Goal: Task Accomplishment & Management: Use online tool/utility

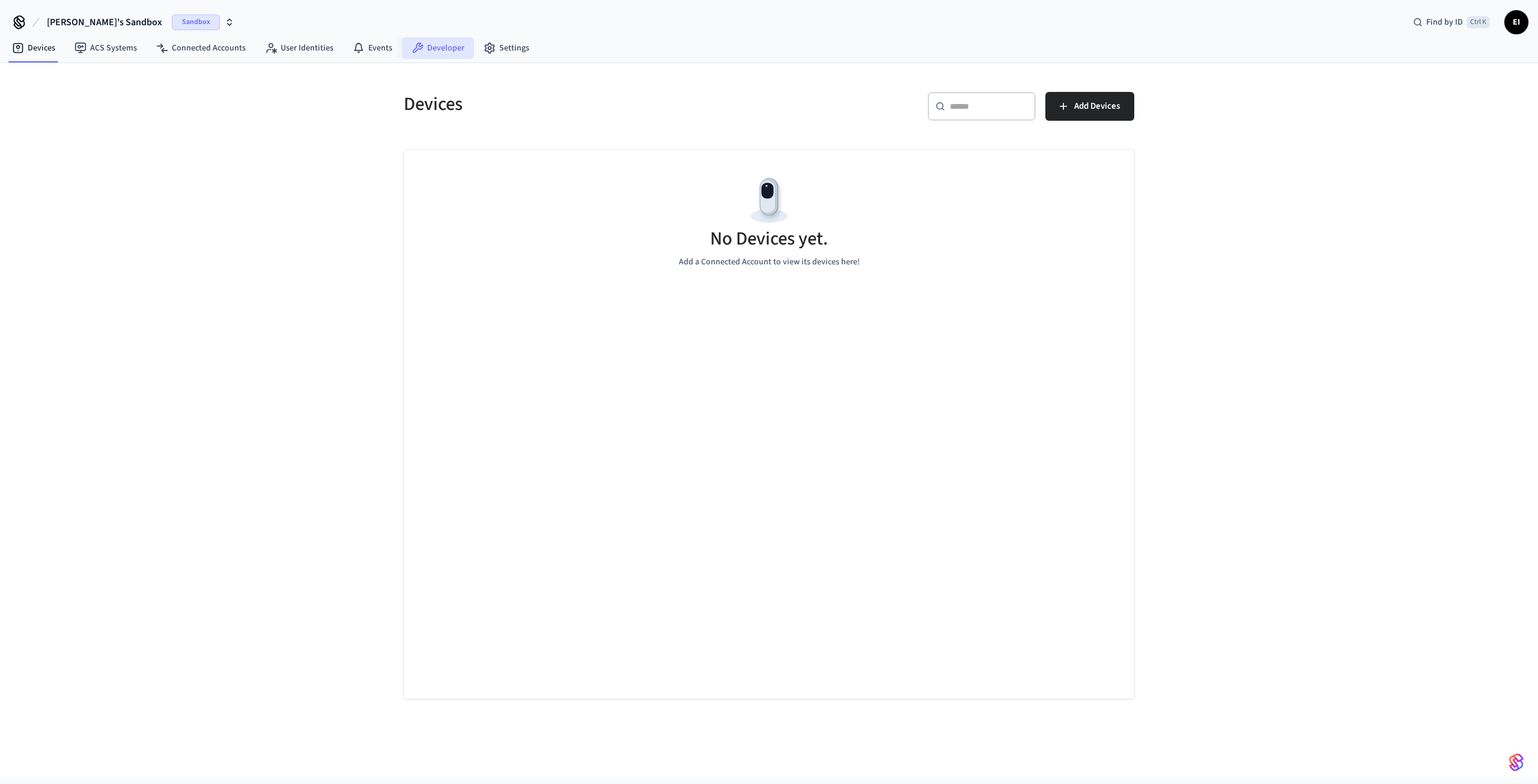
click at [450, 53] on link "Developer" at bounding box center [438, 48] width 72 height 21
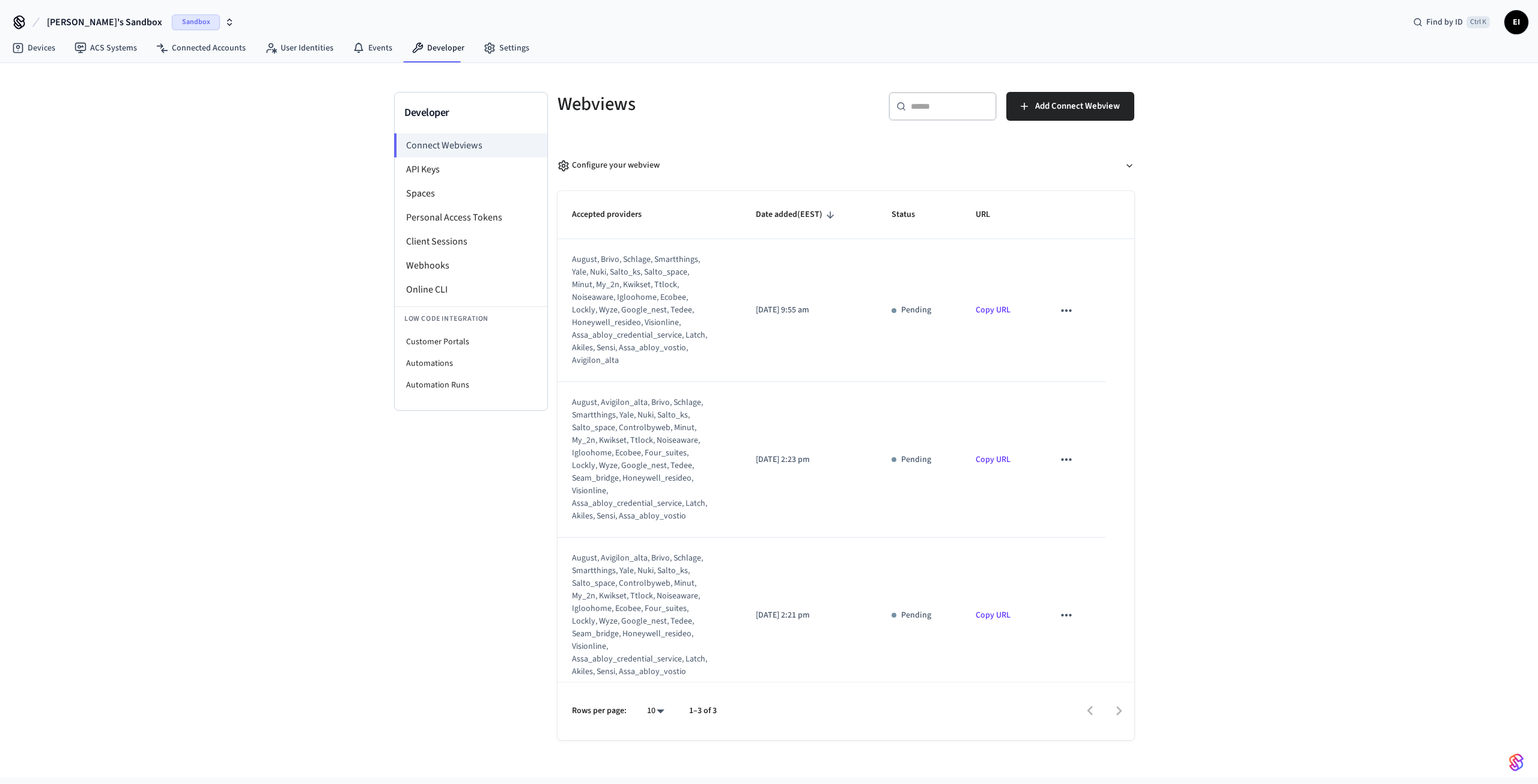
scroll to position [11, 0]
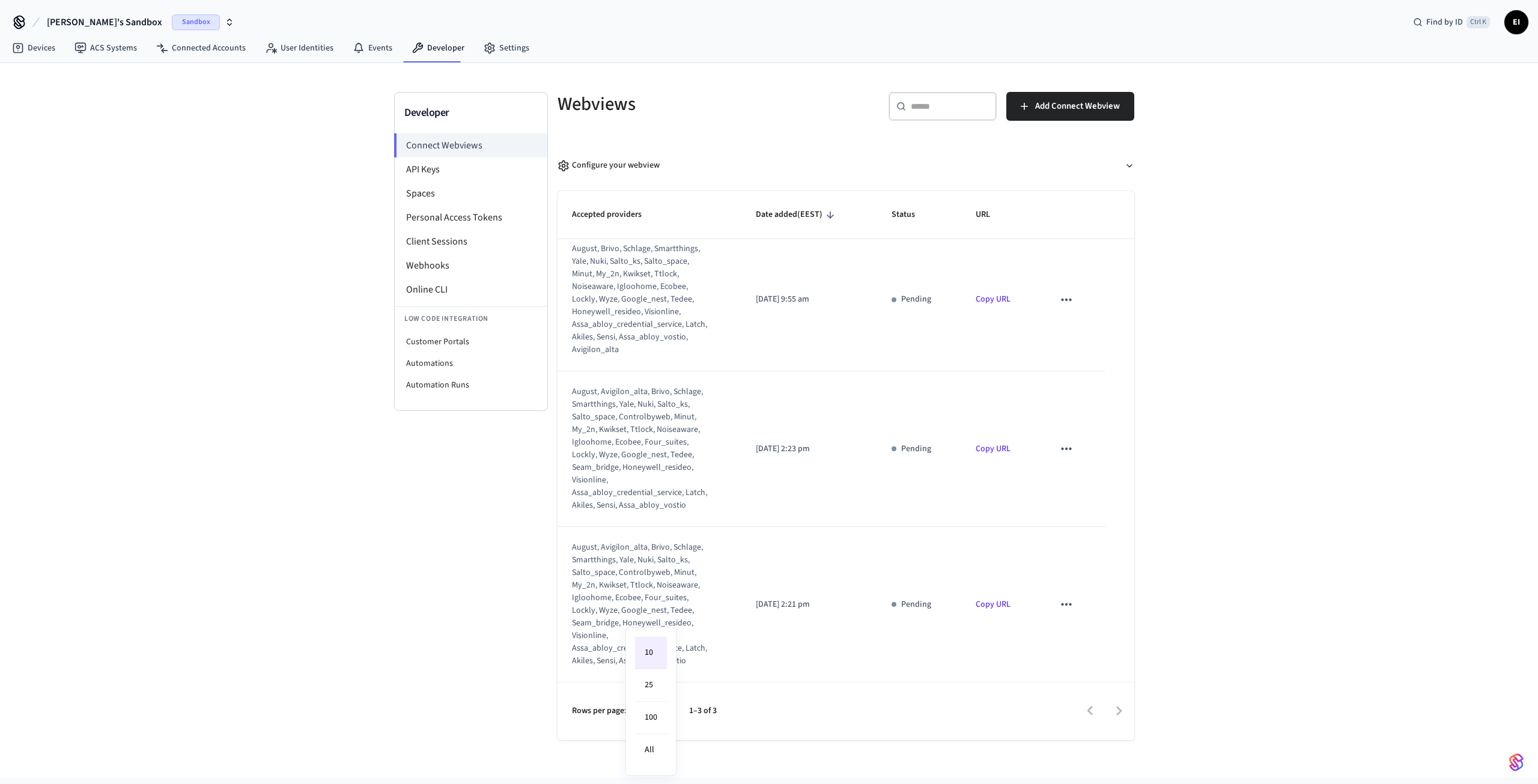
click at [657, 713] on body "[PERSON_NAME]'s Sandbox Sandbox Find by ID Ctrl K EI Devices ACS Systems Connec…" at bounding box center [769, 389] width 1538 height 777
click at [654, 750] on li "All" at bounding box center [651, 750] width 32 height 32
type input "**"
click at [1061, 604] on icon "sticky table" at bounding box center [1066, 604] width 10 height 3
click at [1091, 644] on li "Delete" at bounding box center [1082, 642] width 55 height 32
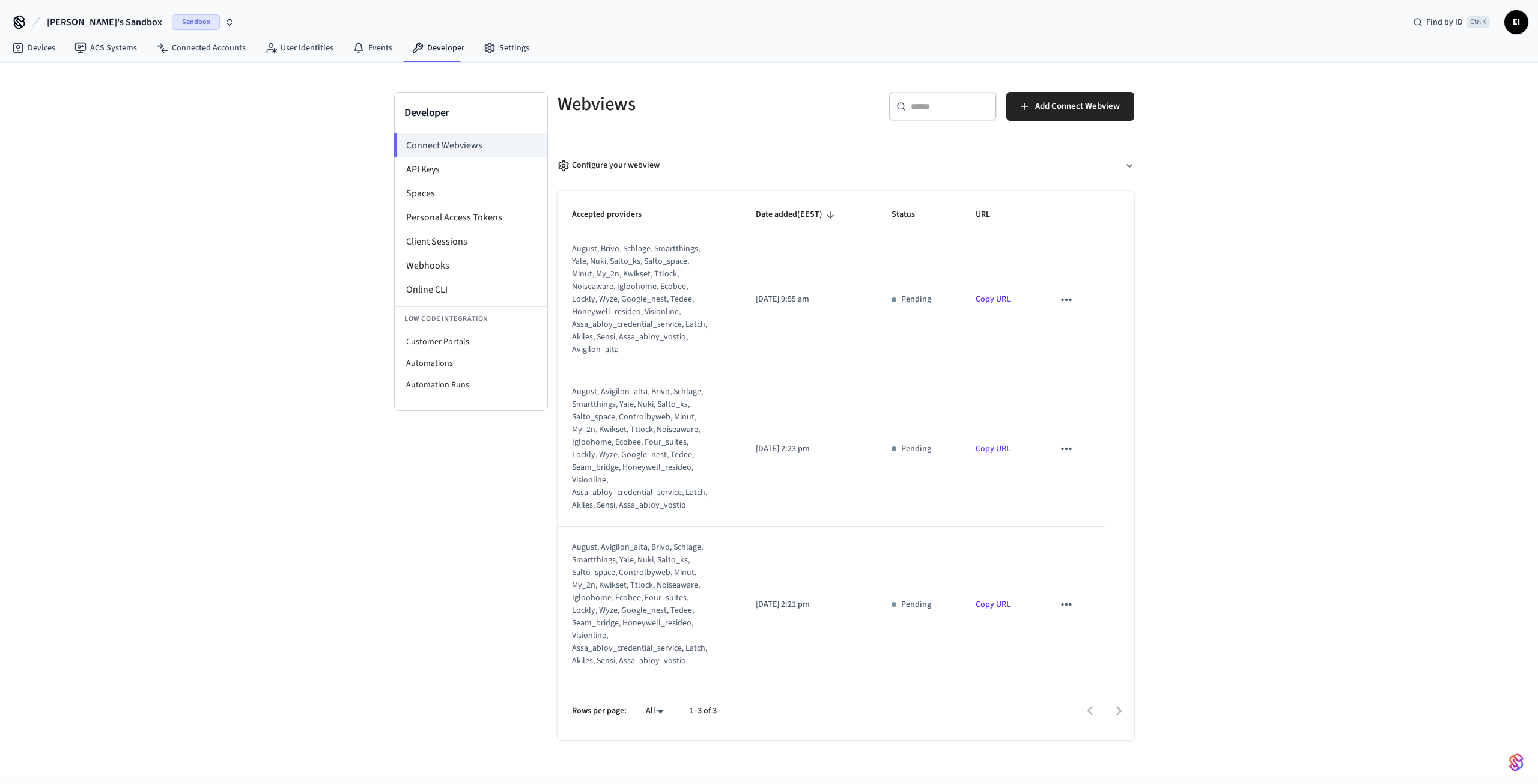
click at [1062, 447] on icon "sticky table" at bounding box center [1066, 449] width 10 height 3
click at [1074, 486] on li "Delete" at bounding box center [1082, 486] width 55 height 32
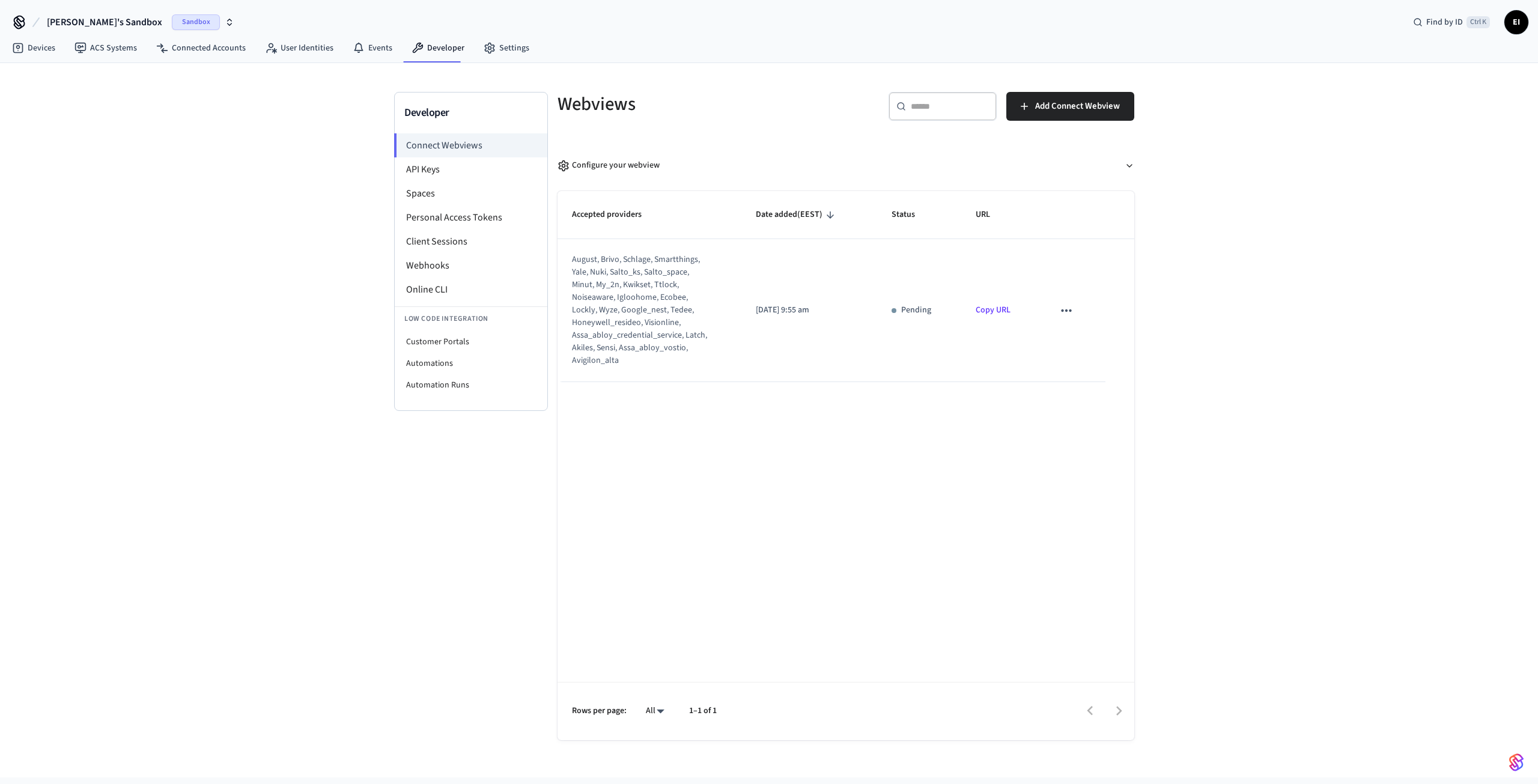
scroll to position [0, 0]
click at [450, 160] on li "API Keys" at bounding box center [471, 170] width 152 height 24
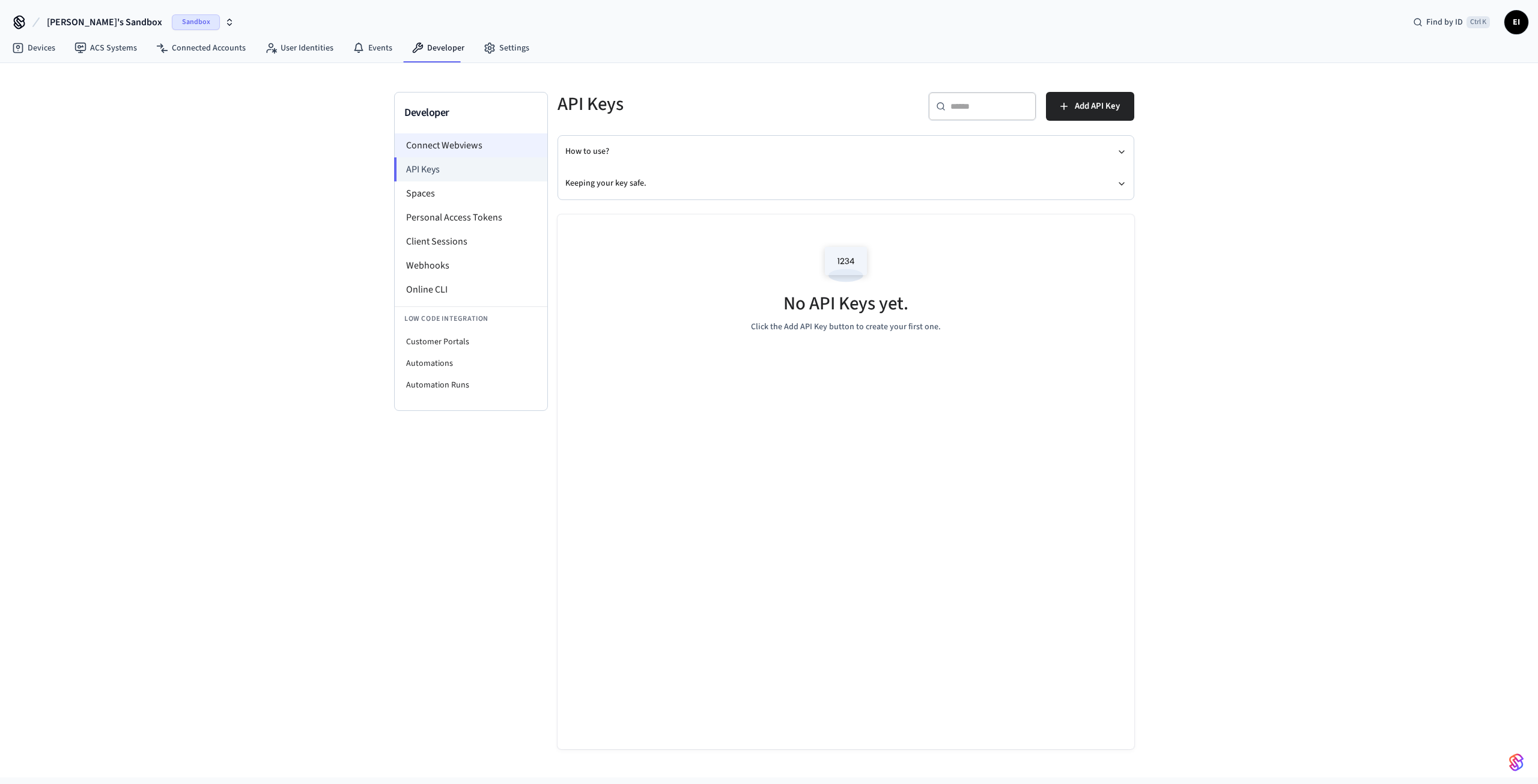
click at [470, 138] on li "Connect Webviews" at bounding box center [471, 146] width 152 height 24
click at [440, 296] on li "Online CLI" at bounding box center [471, 290] width 152 height 24
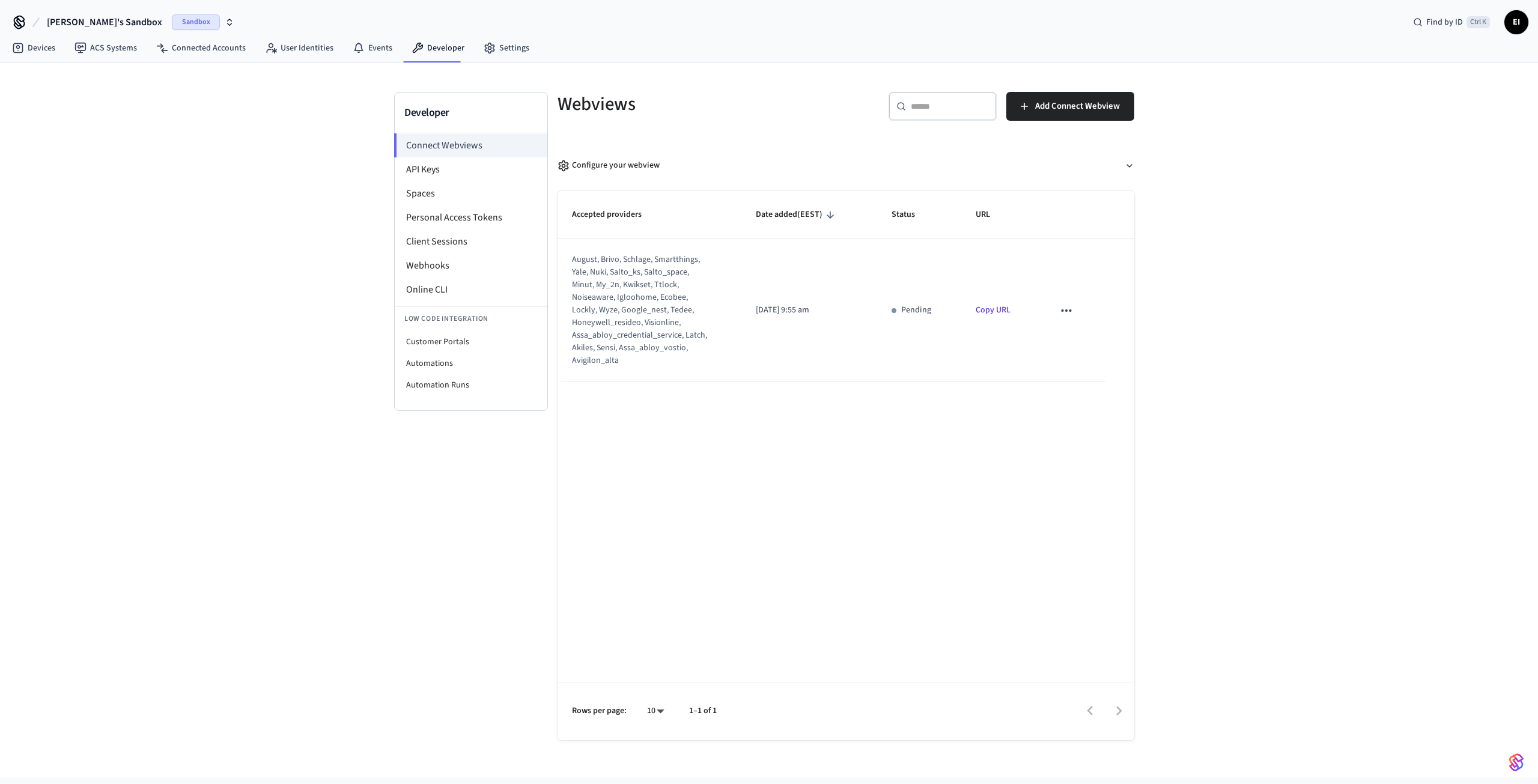
click at [1067, 308] on icon "sticky table" at bounding box center [1066, 310] width 15 height 15
click at [614, 309] on div at bounding box center [769, 392] width 1538 height 784
click at [981, 309] on link "Copy URL" at bounding box center [993, 310] width 35 height 12
click at [1098, 112] on span "Add Connect Webview" at bounding box center [1078, 106] width 85 height 15
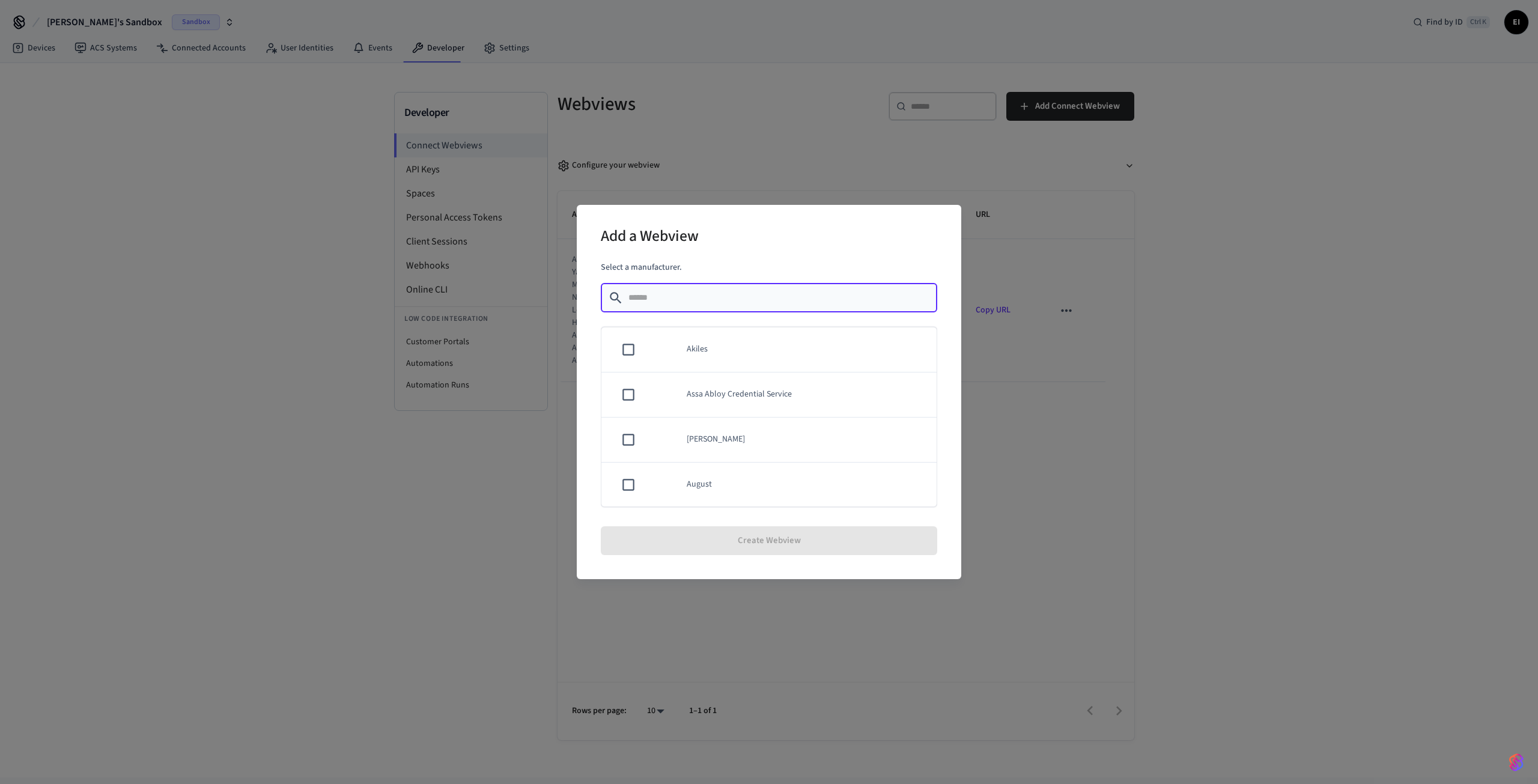
click at [1127, 236] on div "Add a Webview Select a manufacturer. ​ ​ Akiles Assa Abloy Credential Service A…" at bounding box center [769, 392] width 1538 height 784
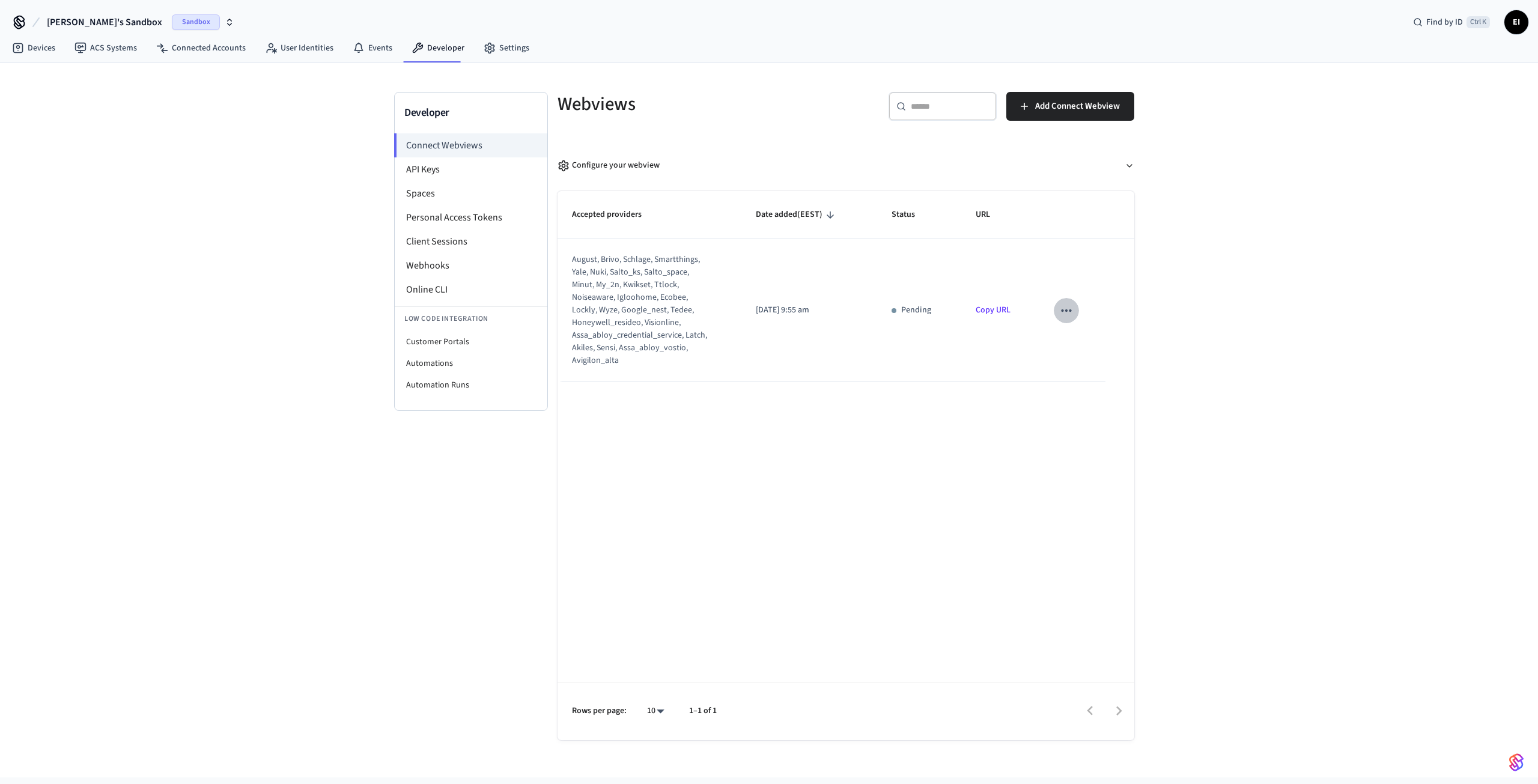
click at [1073, 307] on icon "sticky table" at bounding box center [1066, 310] width 15 height 15
click at [1083, 346] on li "Delete" at bounding box center [1090, 348] width 55 height 32
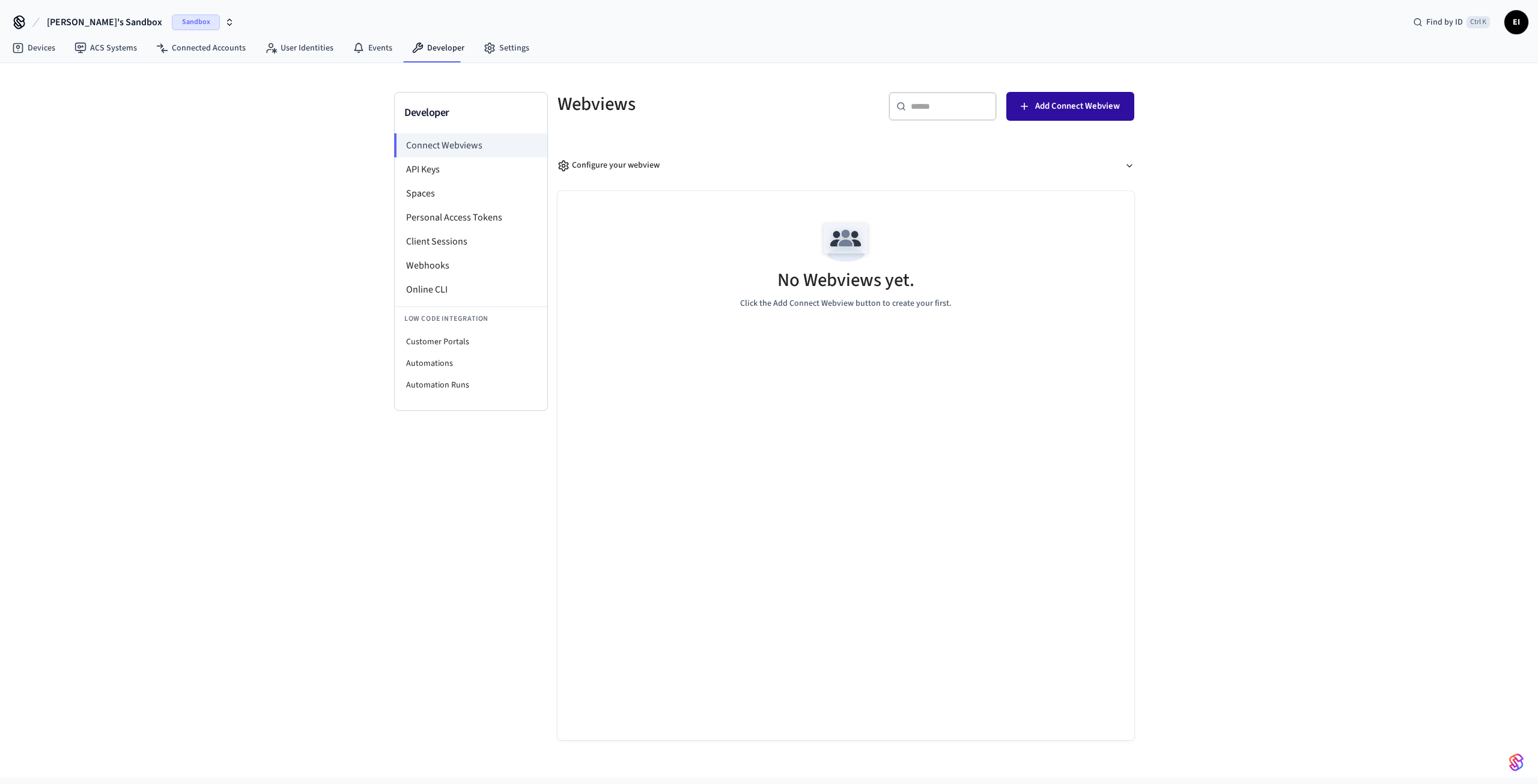
click at [1077, 104] on span "Add Connect Webview" at bounding box center [1078, 106] width 85 height 15
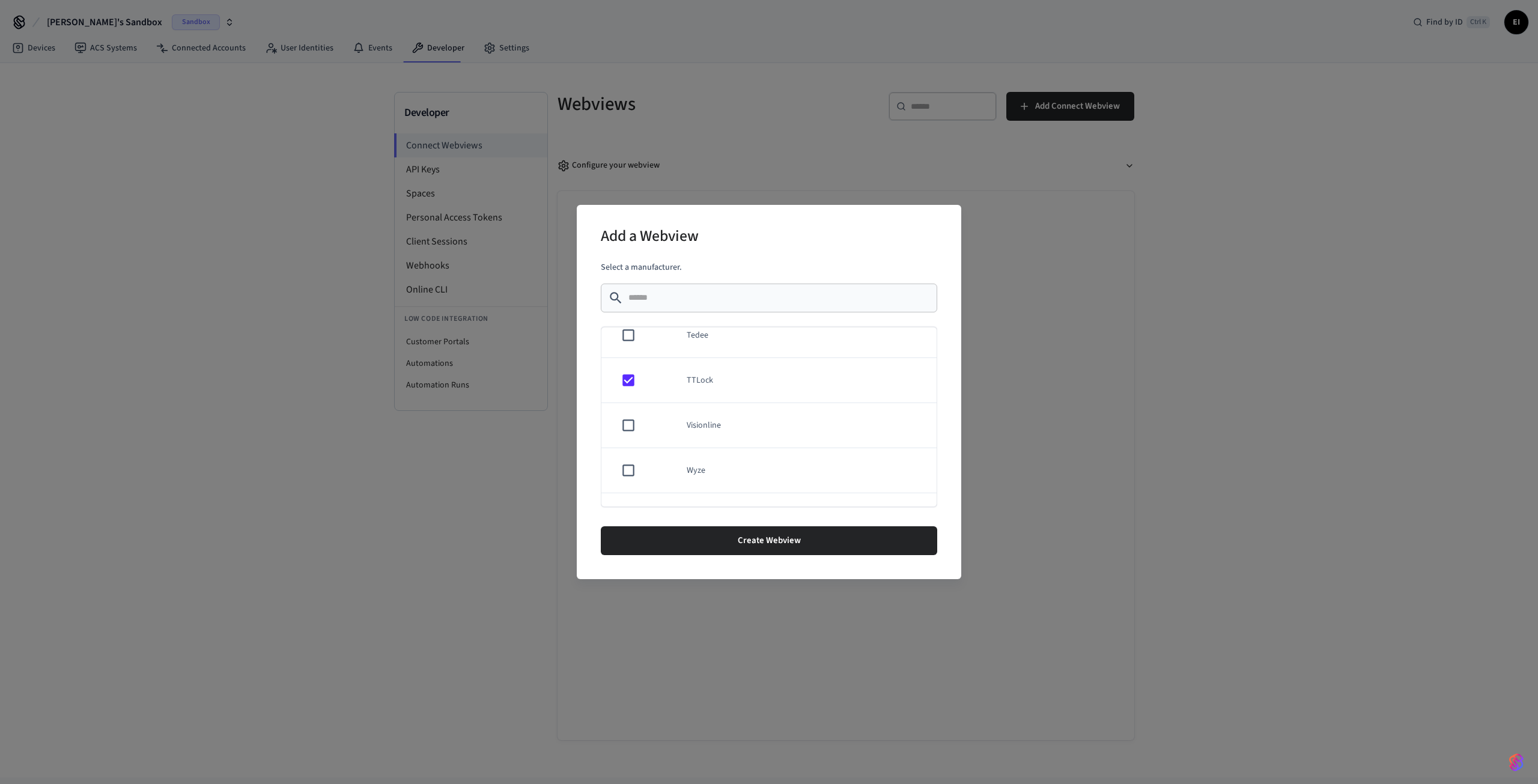
scroll to position [1042, 0]
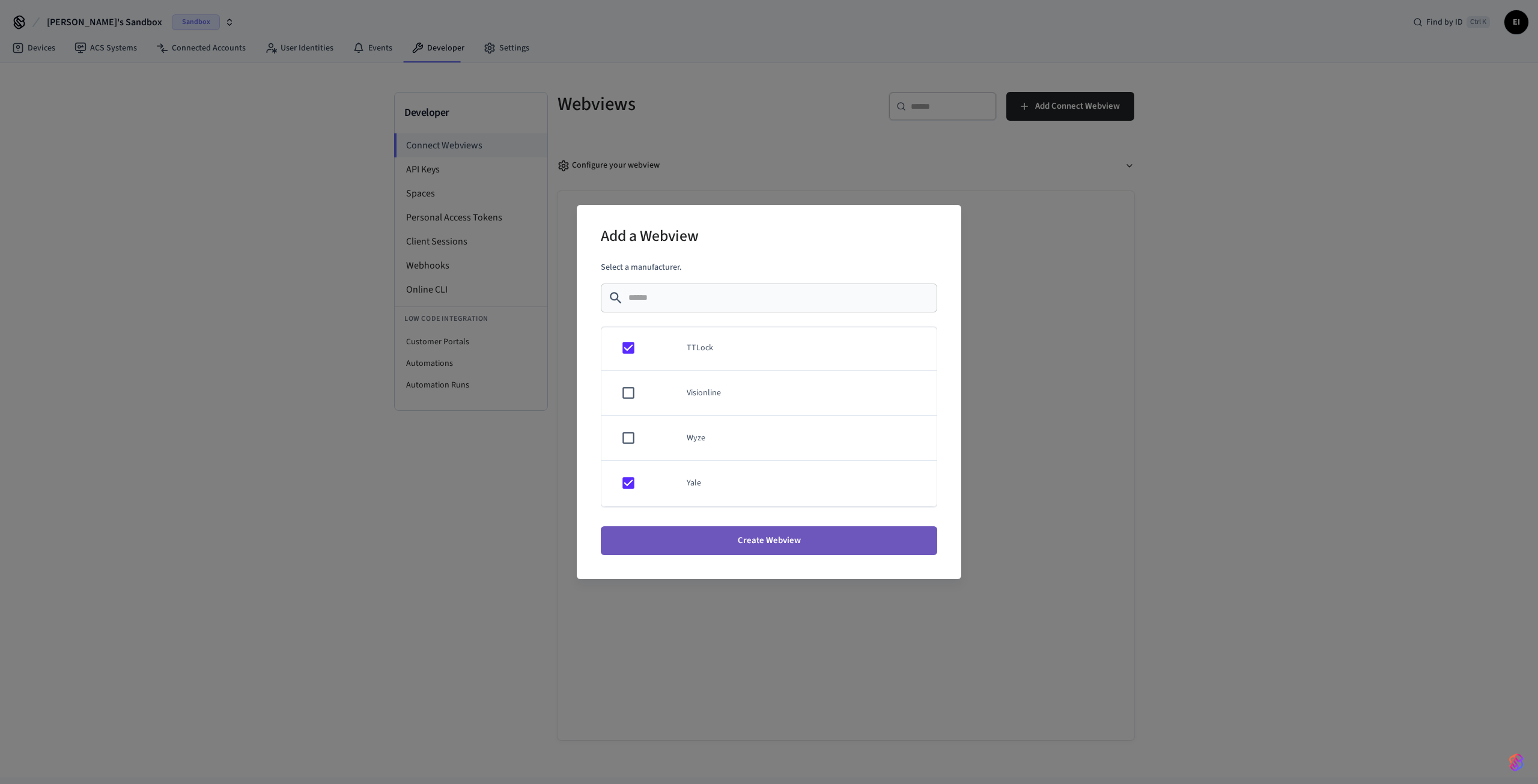
click at [744, 544] on button "Create Webview" at bounding box center [769, 540] width 337 height 29
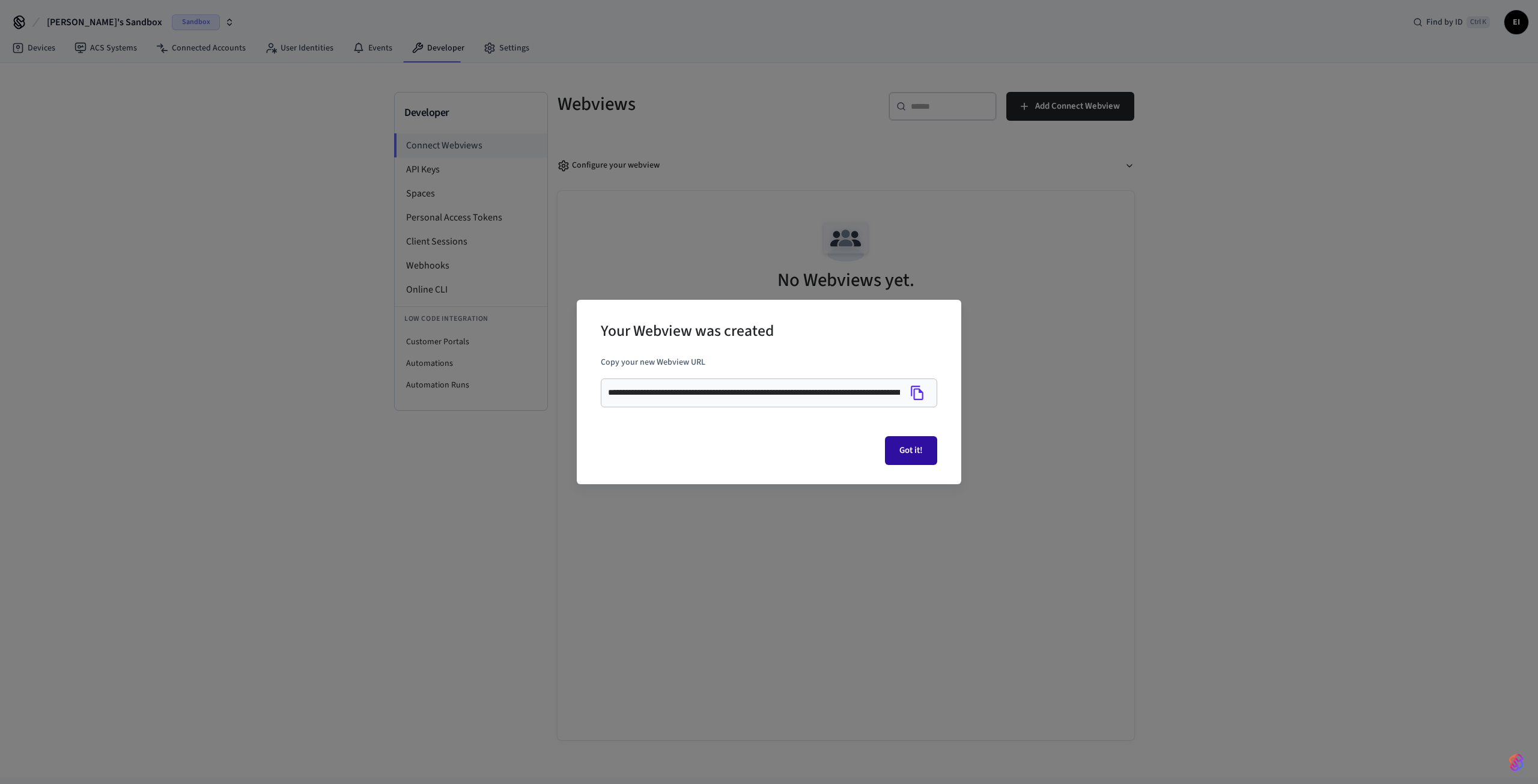
click at [920, 448] on button "Got it!" at bounding box center [911, 450] width 52 height 29
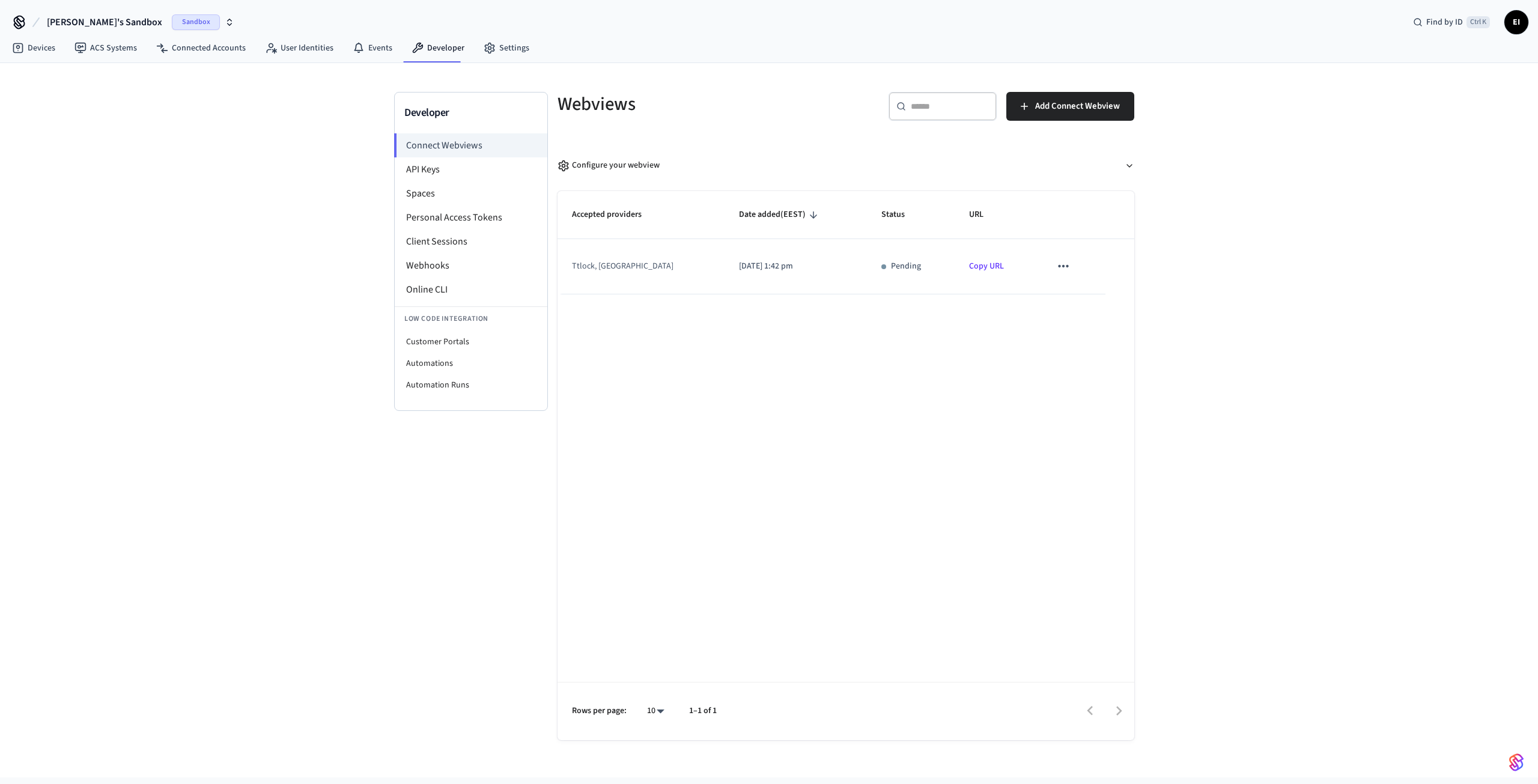
click at [991, 262] on link "Copy URL" at bounding box center [987, 266] width 35 height 12
click at [172, 21] on span "Sandbox" at bounding box center [196, 22] width 48 height 15
click at [166, 99] on span "Production" at bounding box center [158, 100] width 48 height 15
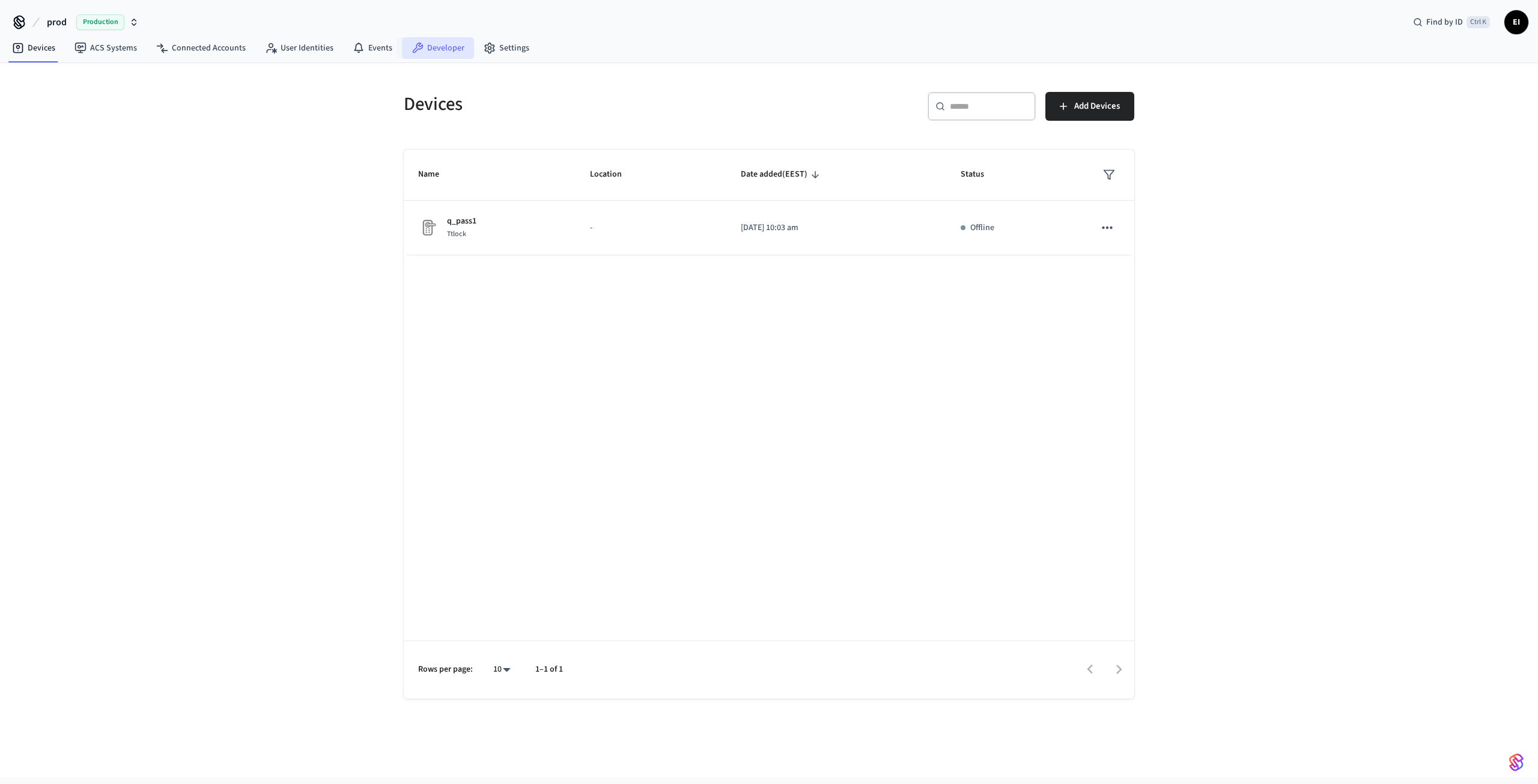
click at [441, 45] on link "Developer" at bounding box center [438, 48] width 72 height 21
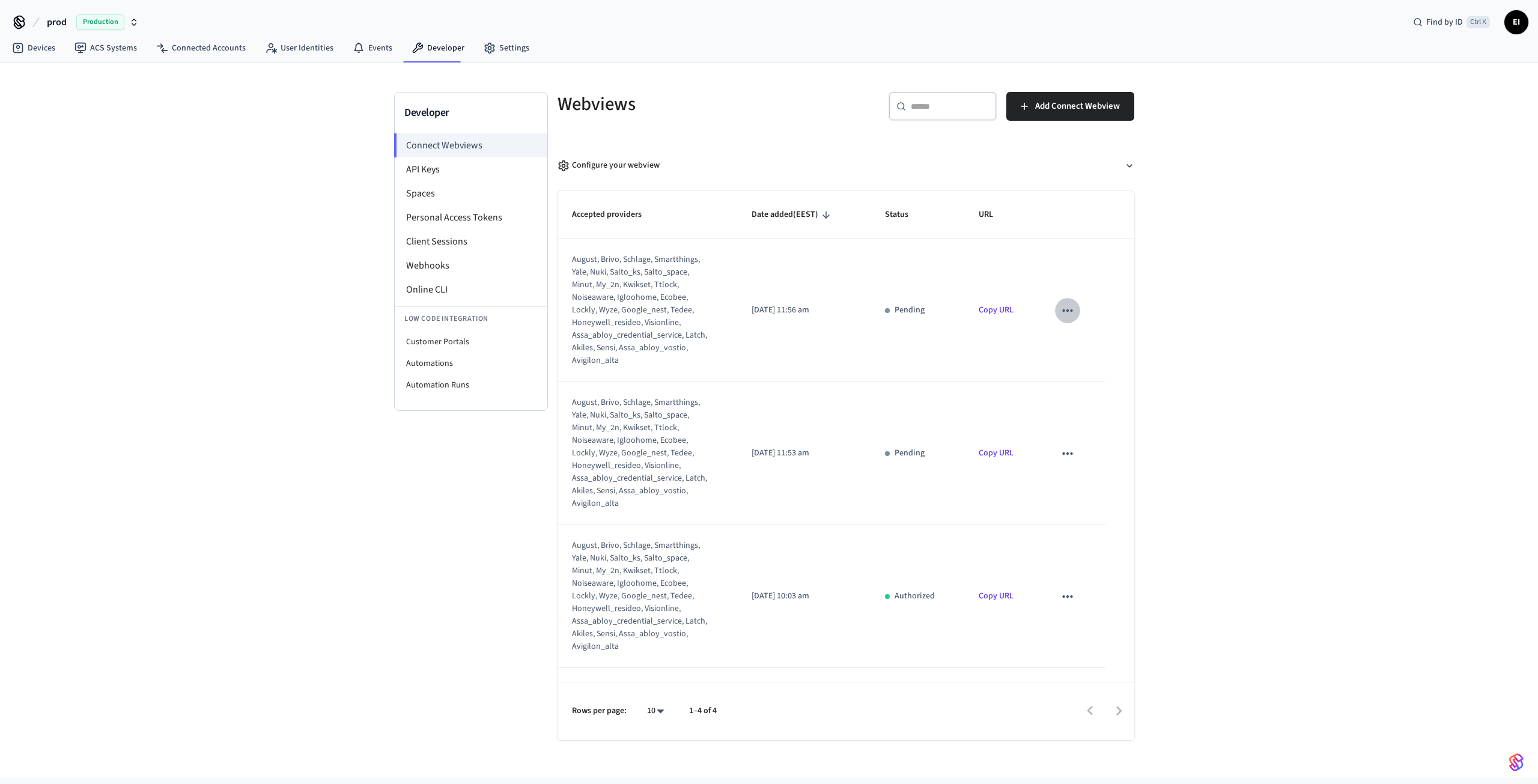
click at [1065, 309] on icon "sticky table" at bounding box center [1067, 310] width 15 height 15
click at [1088, 349] on li "Delete" at bounding box center [1084, 348] width 55 height 32
click at [1065, 314] on icon "sticky table" at bounding box center [1067, 310] width 15 height 15
click at [1078, 347] on li "Delete" at bounding box center [1084, 348] width 55 height 32
click at [1071, 313] on icon "sticky table" at bounding box center [1067, 310] width 15 height 15
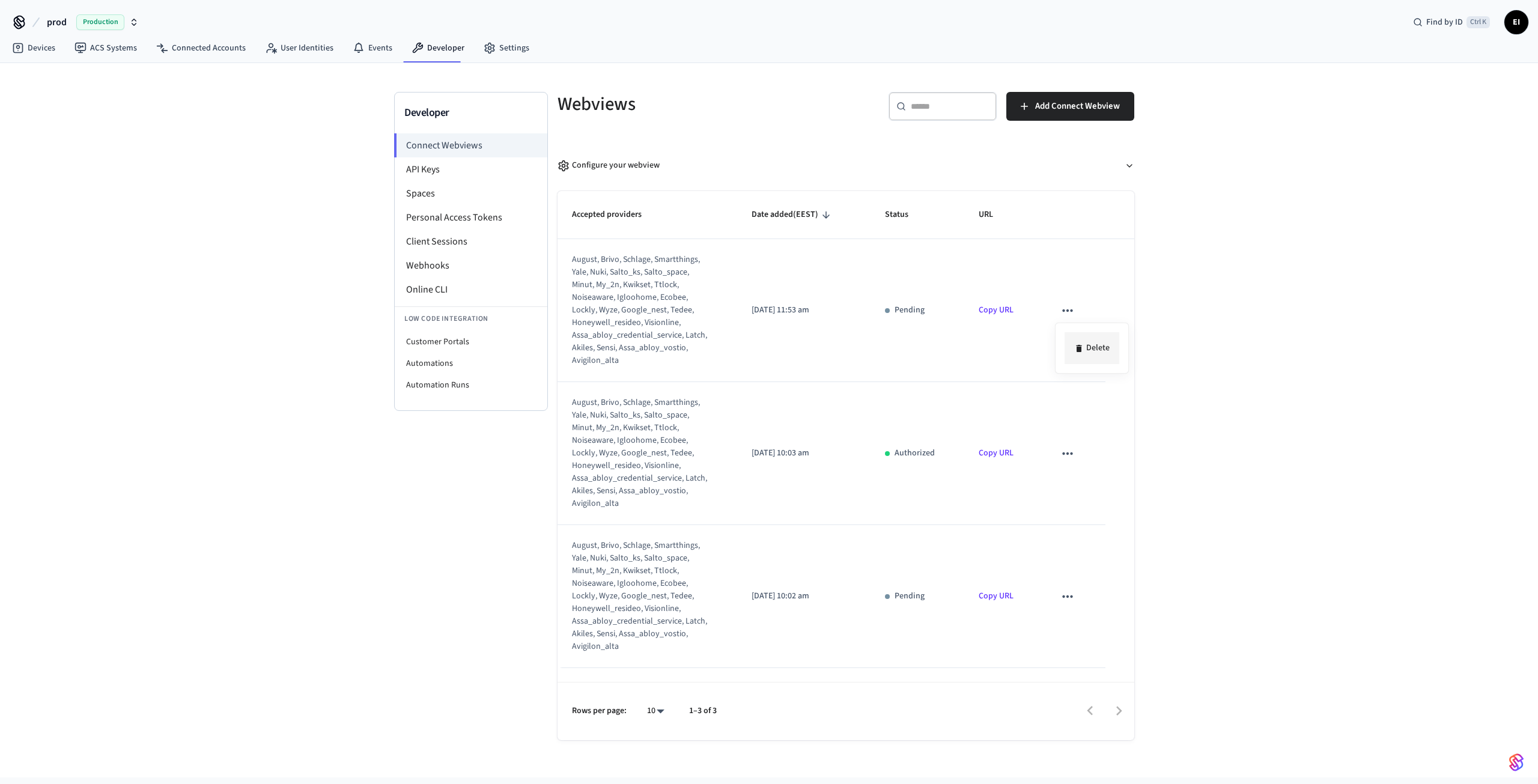
click at [1085, 345] on li "Delete" at bounding box center [1092, 348] width 55 height 32
click at [1073, 311] on icon "sticky table" at bounding box center [1067, 310] width 15 height 15
click at [1089, 345] on li "Delete" at bounding box center [1092, 348] width 55 height 32
click at [1070, 451] on icon "sticky table" at bounding box center [1067, 453] width 15 height 15
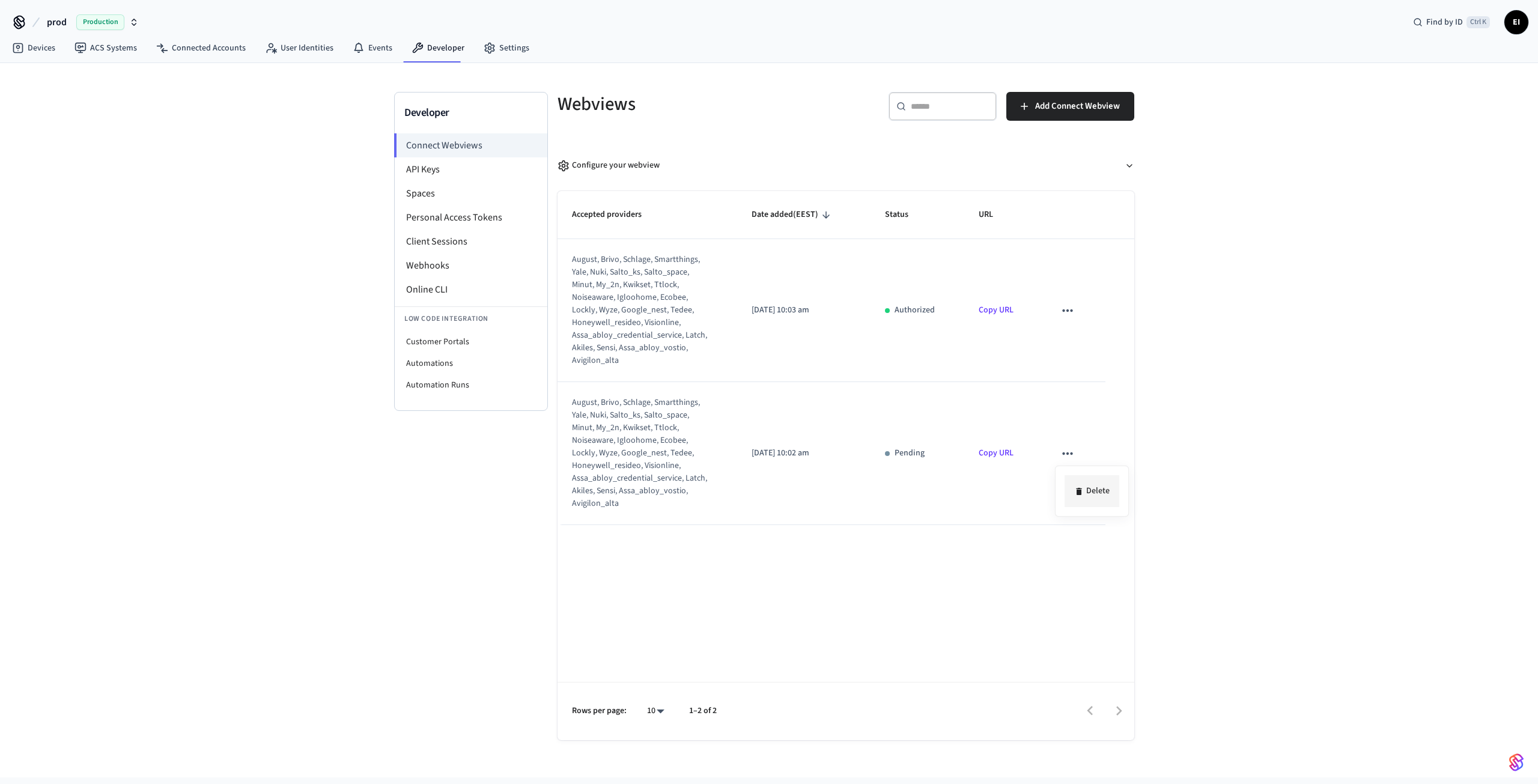
click at [1096, 497] on li "Delete" at bounding box center [1092, 491] width 55 height 32
click at [986, 304] on link "Copy URL" at bounding box center [996, 310] width 35 height 12
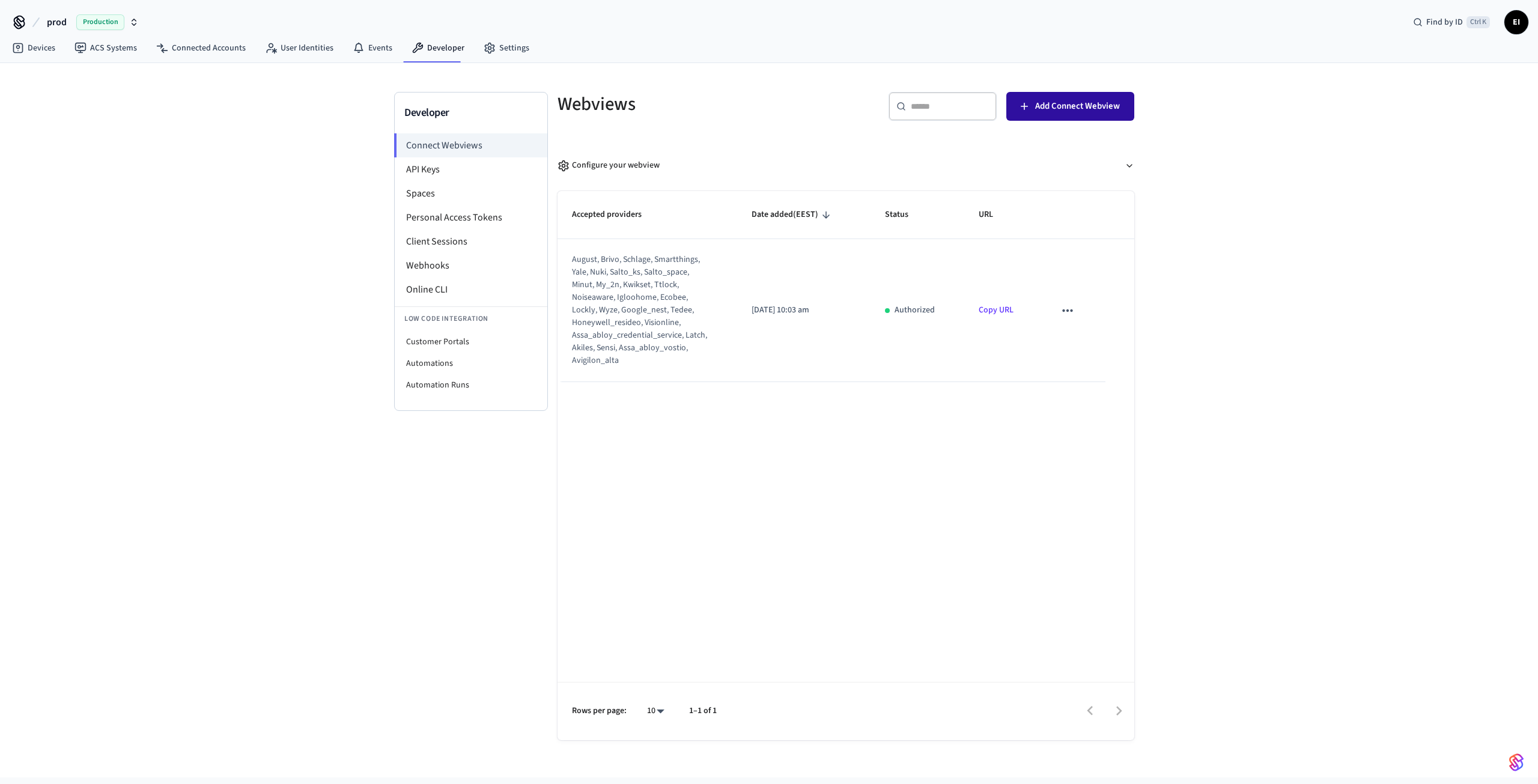
click at [1092, 99] on span "Add Connect Webview" at bounding box center [1078, 106] width 85 height 15
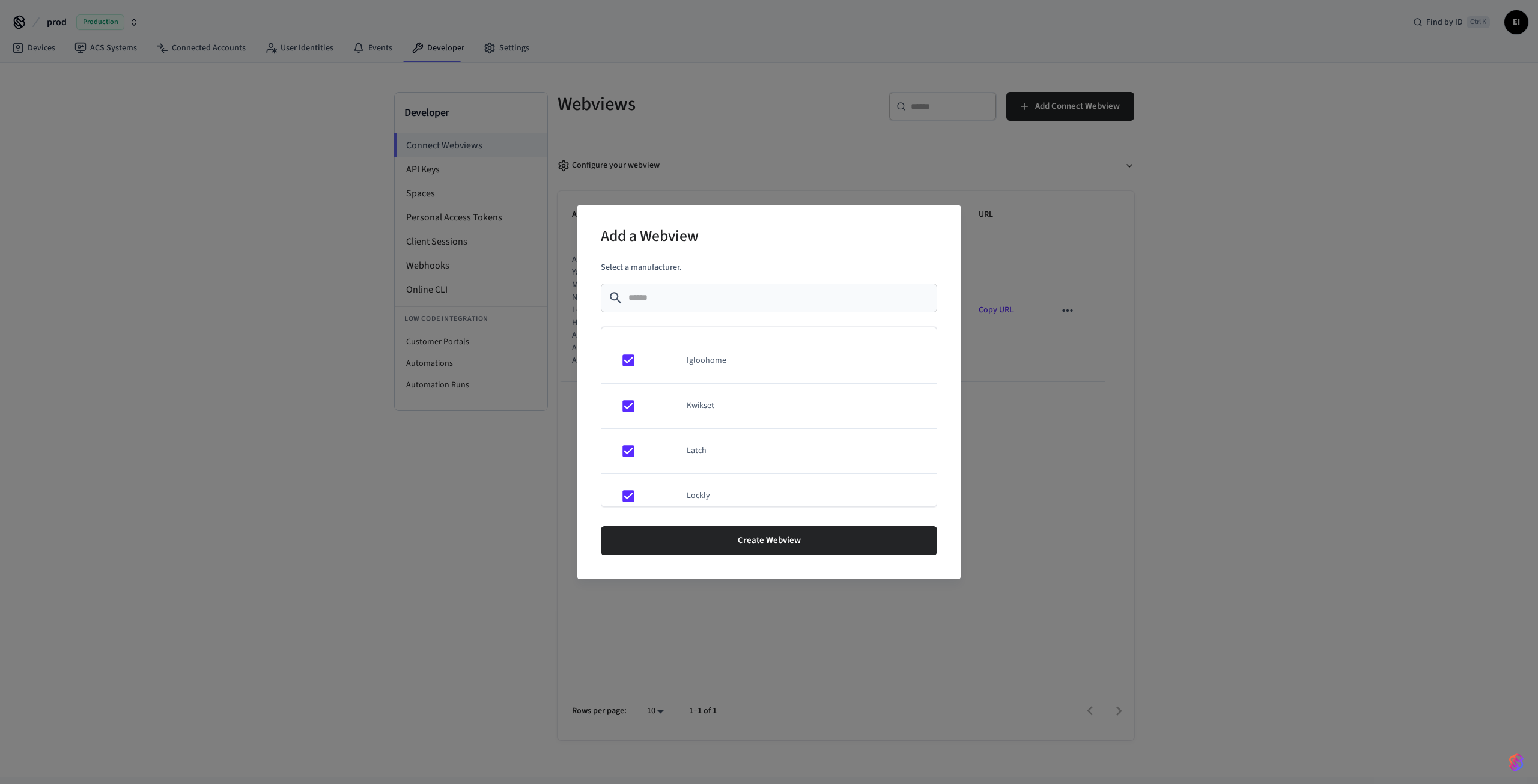
scroll to position [421, 0]
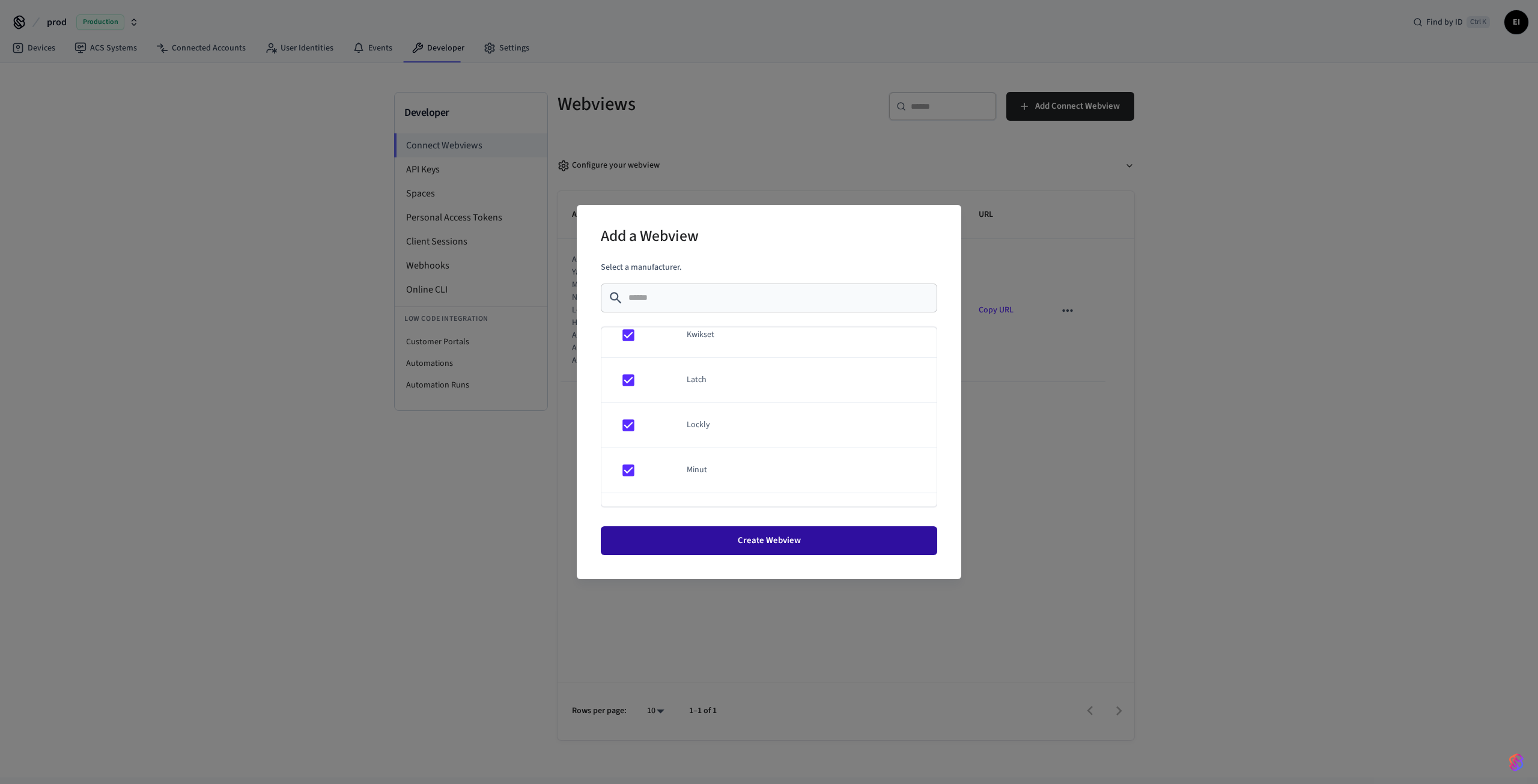
click at [782, 540] on button "Create Webview" at bounding box center [769, 540] width 337 height 29
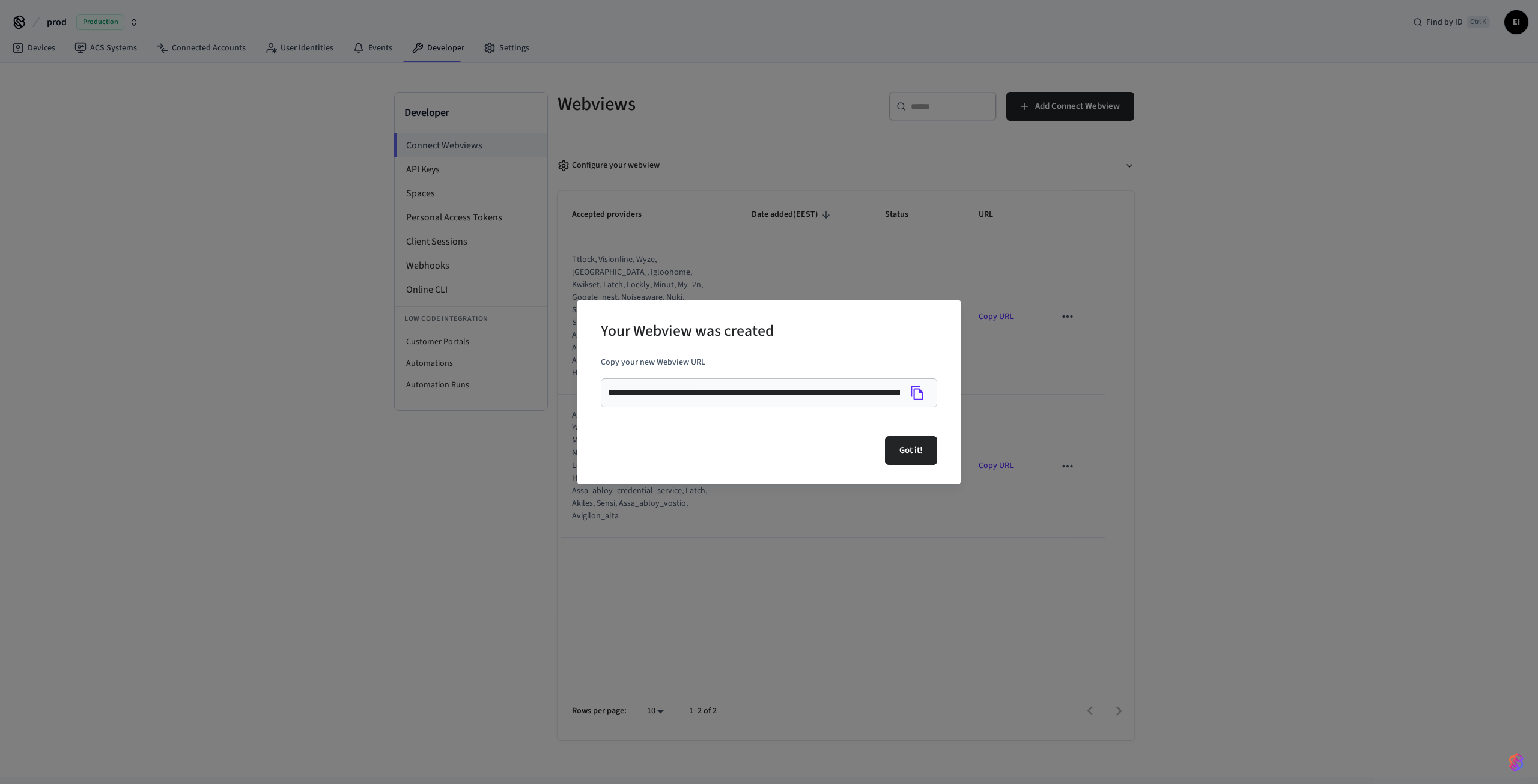
click at [919, 399] on icon "Copy" at bounding box center [917, 393] width 13 height 15
click at [913, 442] on button "Got it!" at bounding box center [911, 450] width 52 height 29
